Goal: Information Seeking & Learning: Check status

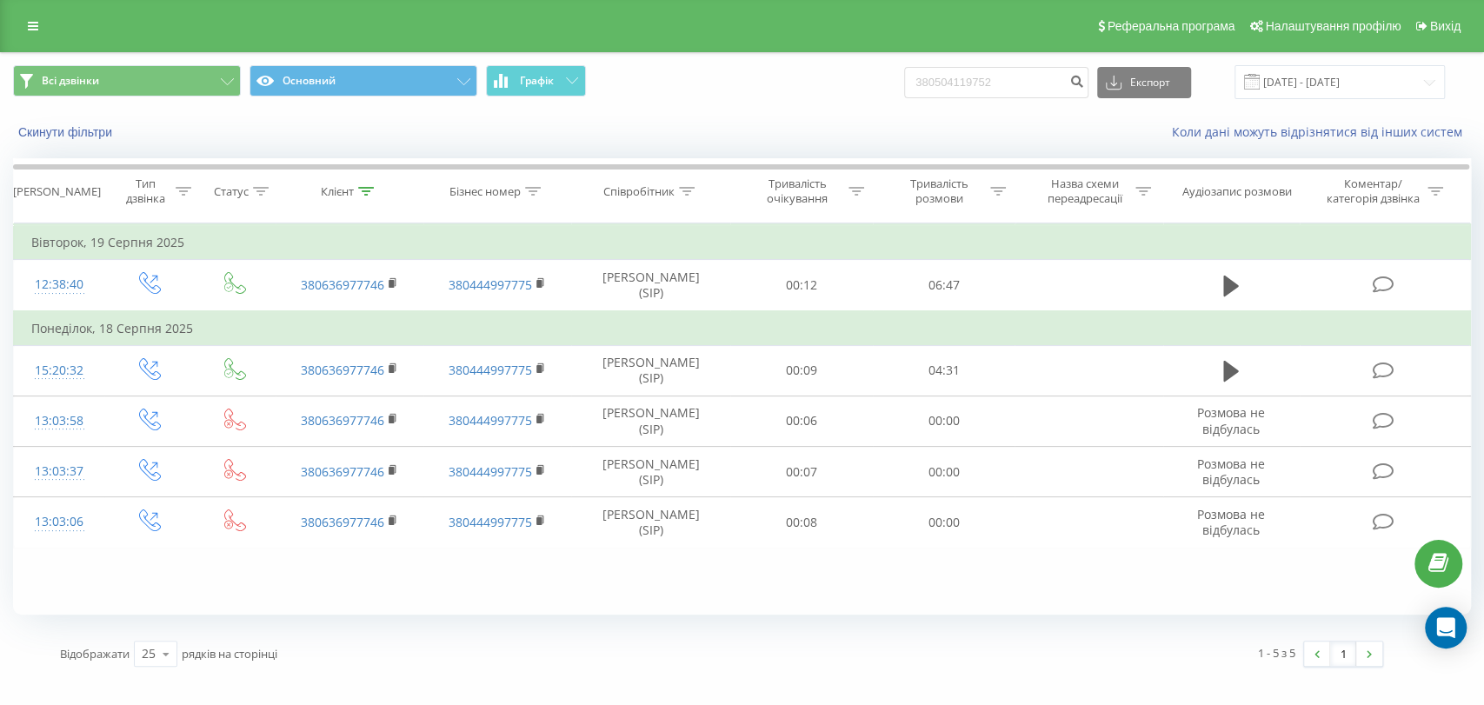
type input "380504119752"
